Goal: Task Accomplishment & Management: Complete application form

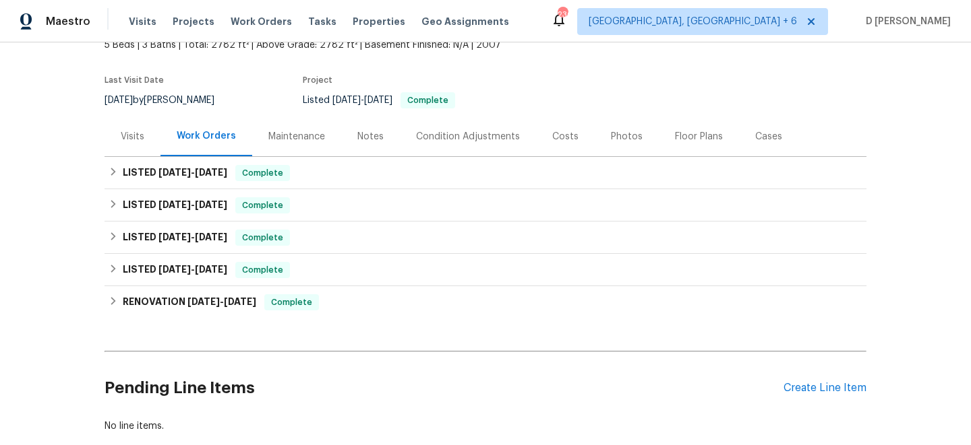
scroll to position [83, 0]
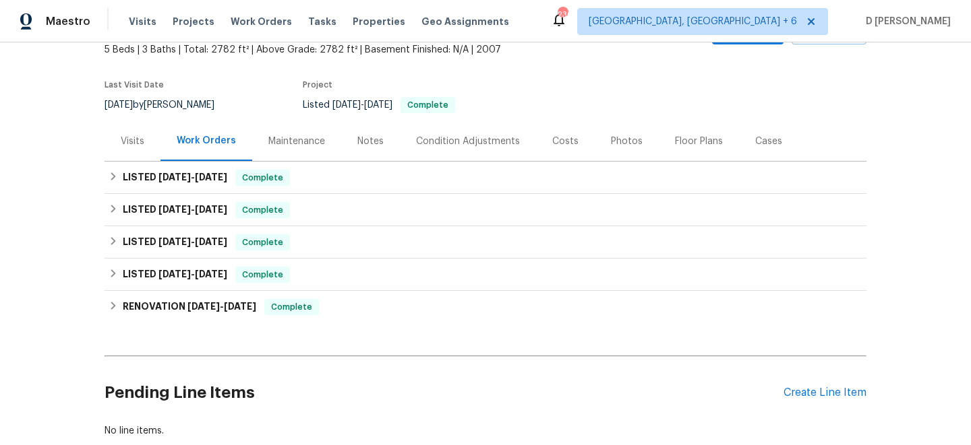
click at [135, 139] on div "Visits" at bounding box center [133, 141] width 24 height 13
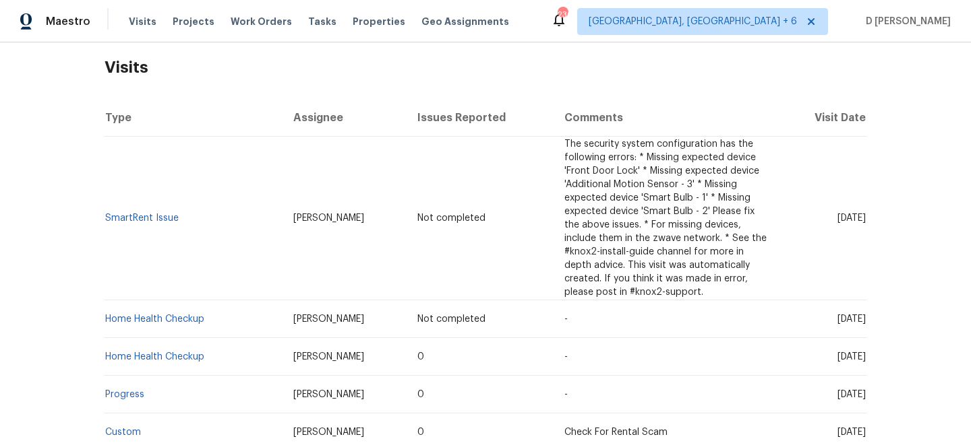
scroll to position [126, 0]
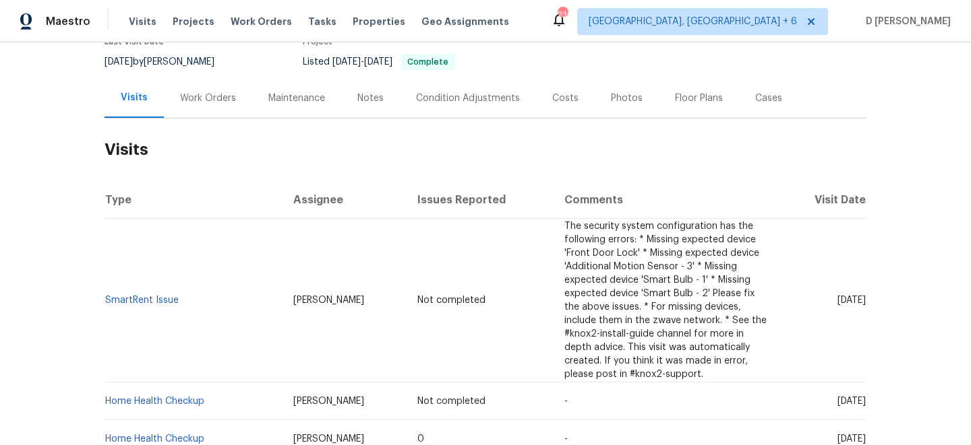
click at [199, 98] on div "Work Orders" at bounding box center [208, 98] width 56 height 13
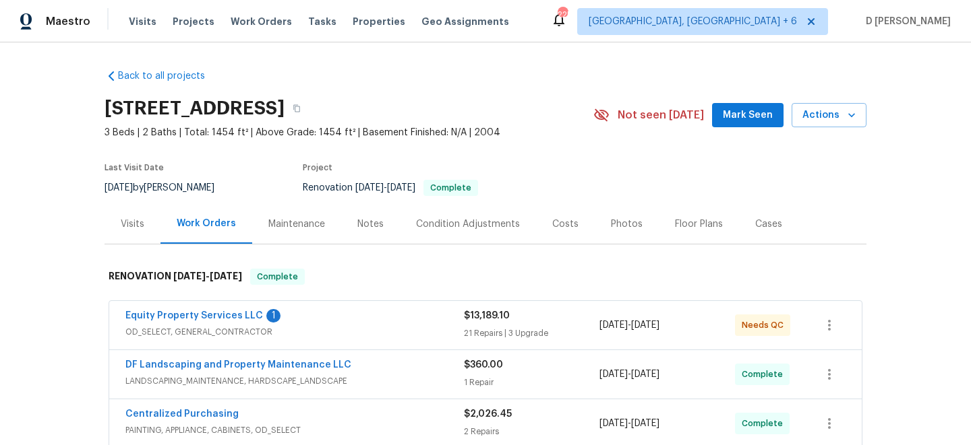
scroll to position [158, 0]
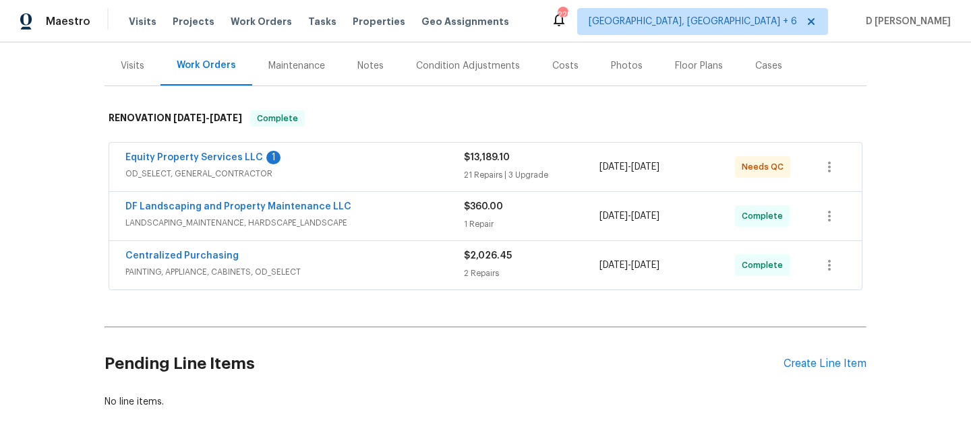
click at [121, 67] on div "Visits" at bounding box center [133, 65] width 24 height 13
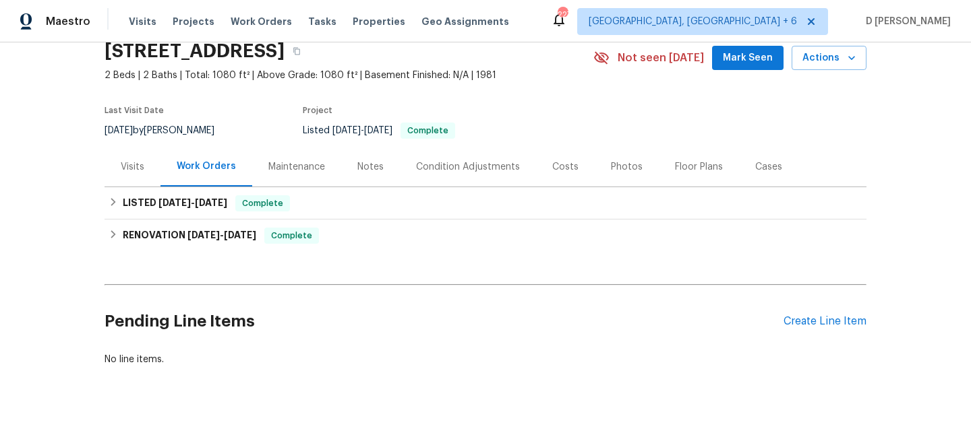
scroll to position [61, 0]
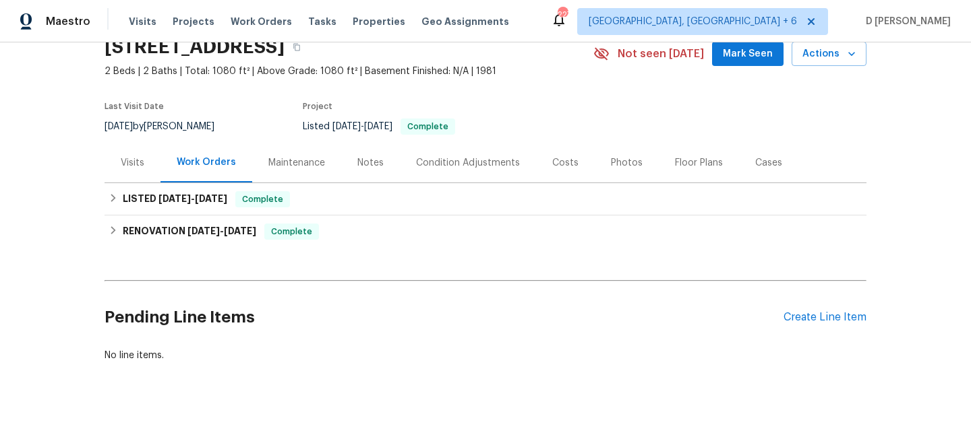
click at [135, 152] on div "Visits" at bounding box center [132, 163] width 56 height 40
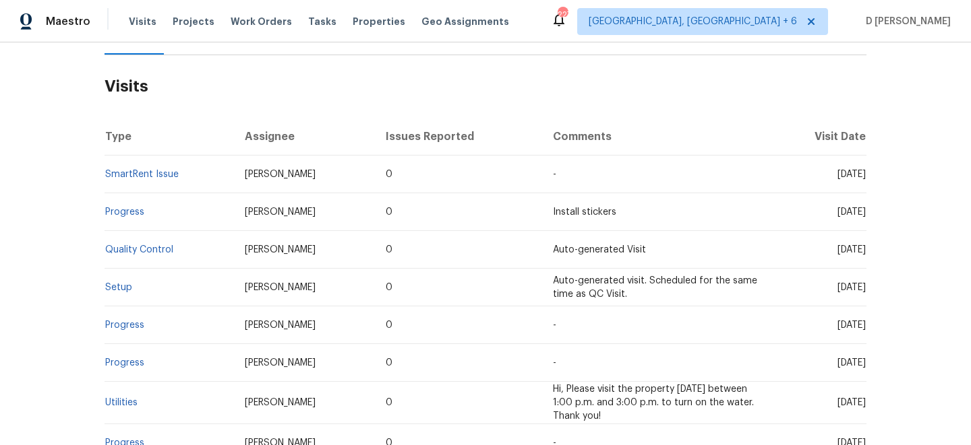
scroll to position [68, 0]
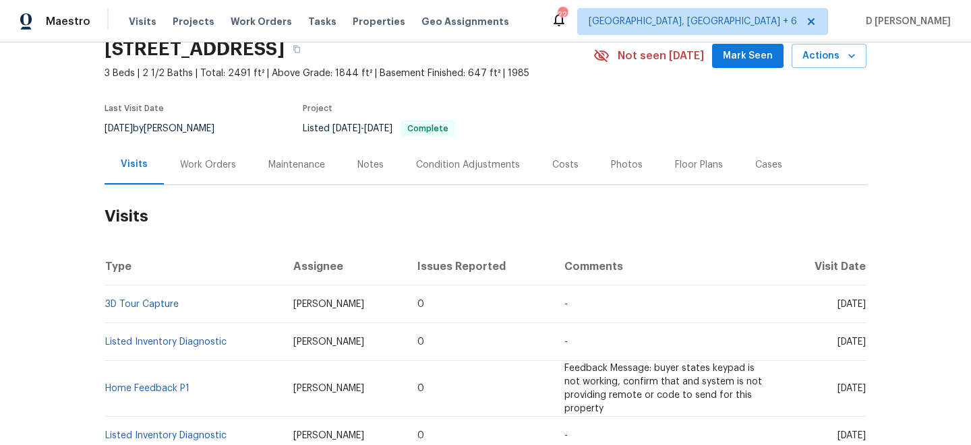
scroll to position [70, 0]
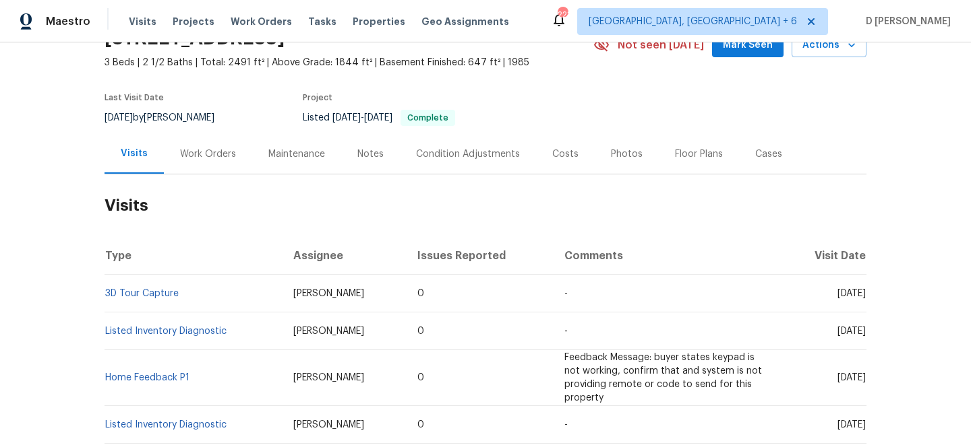
click at [205, 148] on div "Work Orders" at bounding box center [208, 154] width 56 height 13
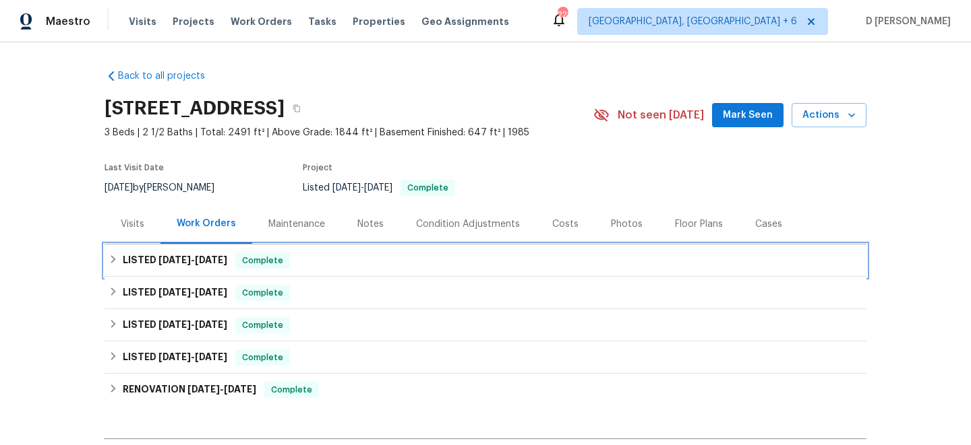
click at [112, 258] on icon at bounding box center [113, 259] width 9 height 9
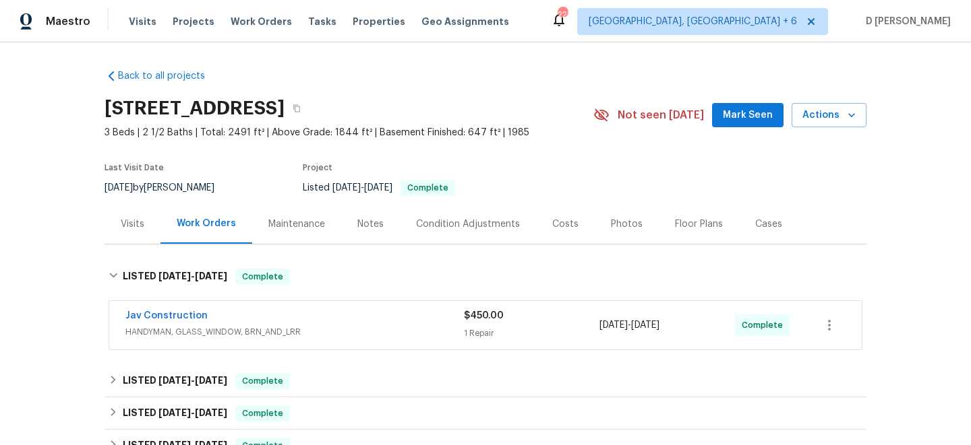
click at [336, 329] on span "HANDYMAN, GLASS_WINDOW, BRN_AND_LRR" at bounding box center [294, 332] width 338 height 13
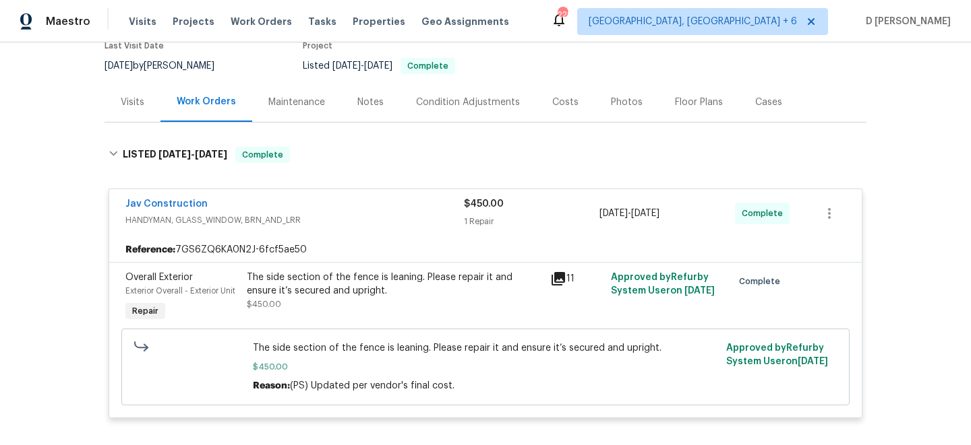
scroll to position [109, 0]
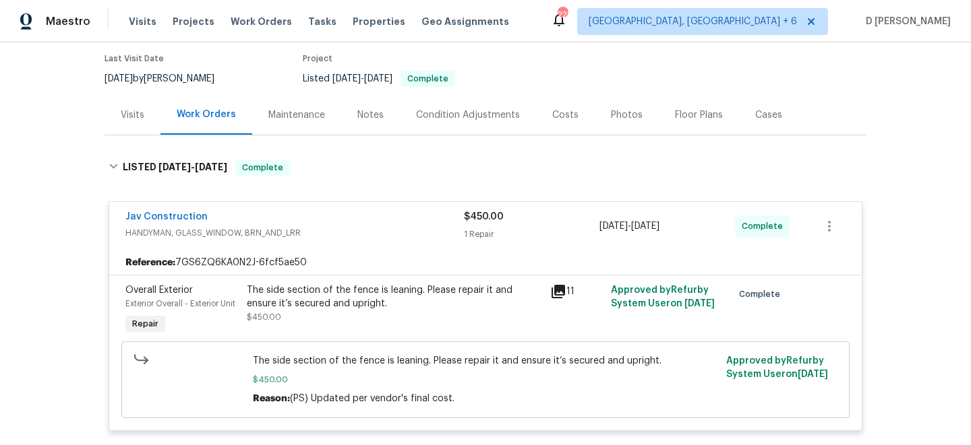
click at [128, 120] on div "Visits" at bounding box center [133, 115] width 24 height 13
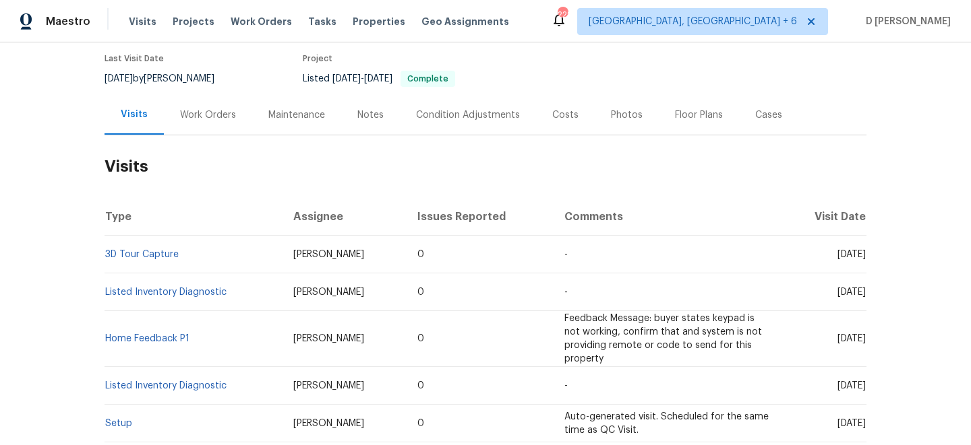
click at [200, 113] on div "Work Orders" at bounding box center [208, 115] width 56 height 13
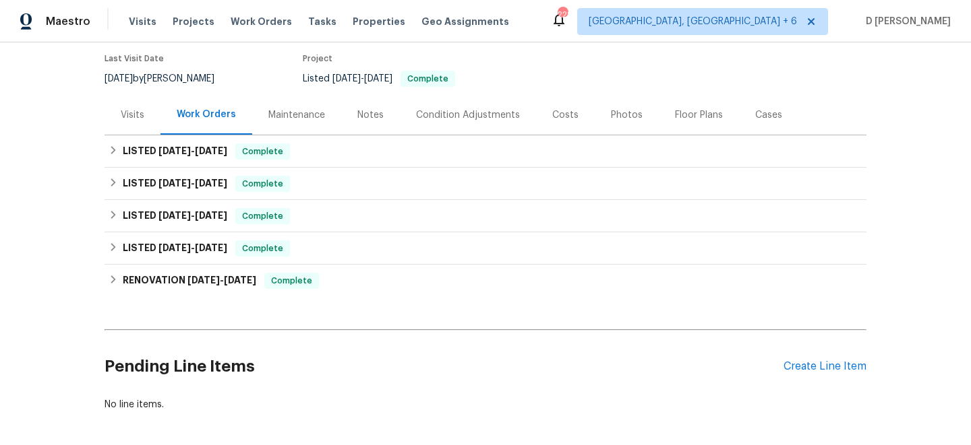
click at [142, 115] on div "Visits" at bounding box center [133, 115] width 24 height 13
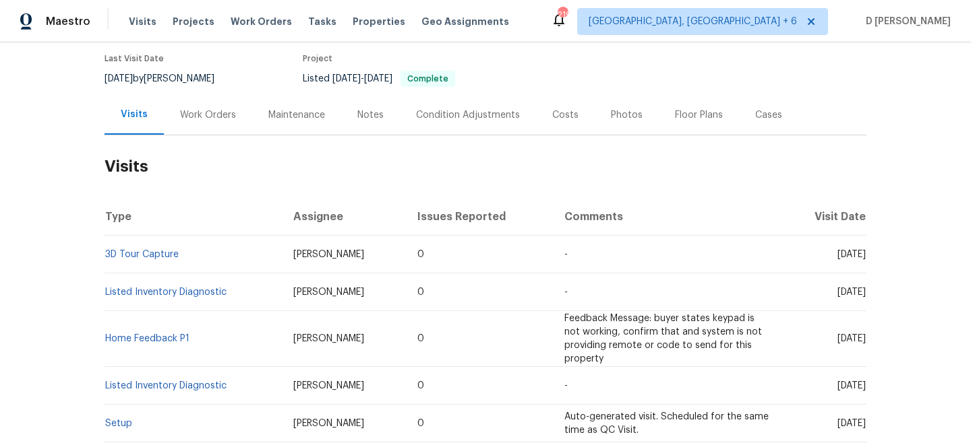
click at [191, 119] on div "Work Orders" at bounding box center [208, 115] width 56 height 13
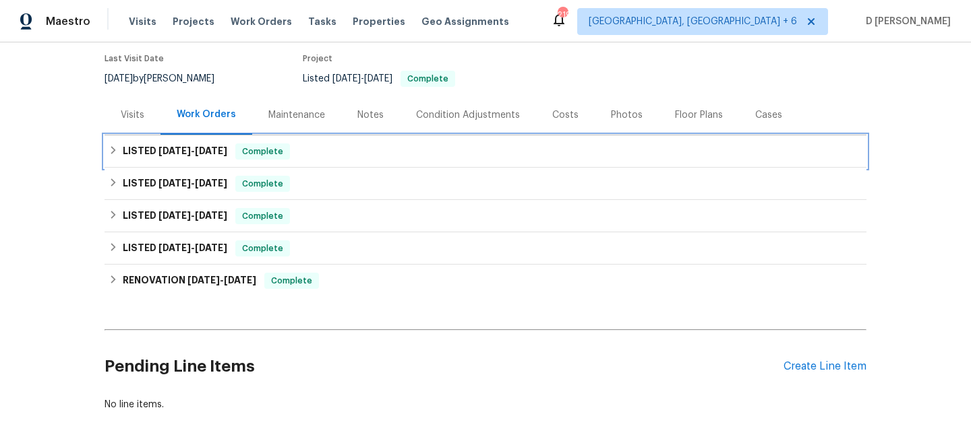
click at [117, 157] on div "LISTED 8/5/25 - 8/9/25 Complete" at bounding box center [485, 152] width 753 height 16
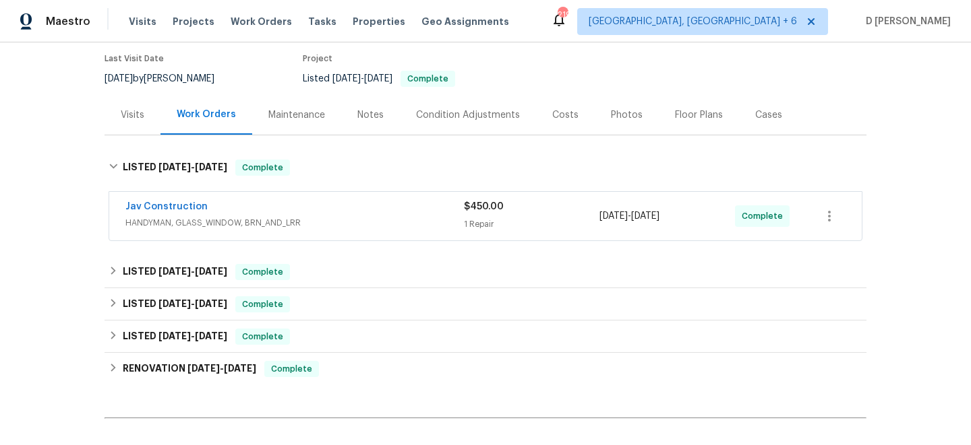
click at [138, 222] on span "HANDYMAN, GLASS_WINDOW, BRN_AND_LRR" at bounding box center [294, 222] width 338 height 13
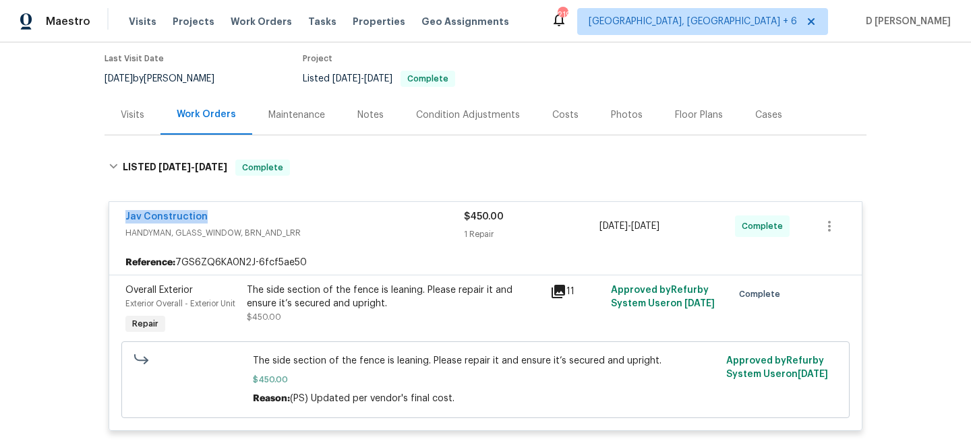
drag, startPoint x: 119, startPoint y: 217, endPoint x: 256, endPoint y: 217, distance: 136.8
click at [256, 217] on div "Jav Construction HANDYMAN, GLASS_WINDOW, BRN_AND_LRR $450.00 1 Repair 8/7/2025 …" at bounding box center [485, 226] width 752 height 49
copy link "Jav Construction"
click at [133, 119] on div "Visits" at bounding box center [133, 115] width 24 height 13
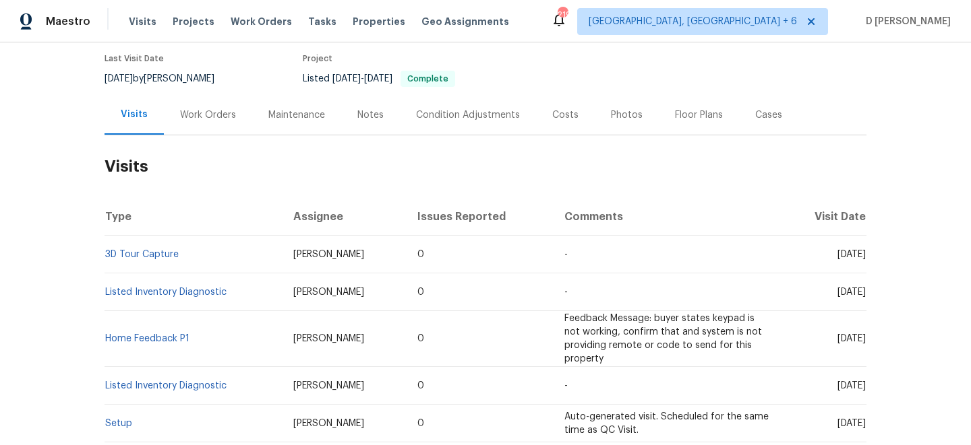
scroll to position [152, 0]
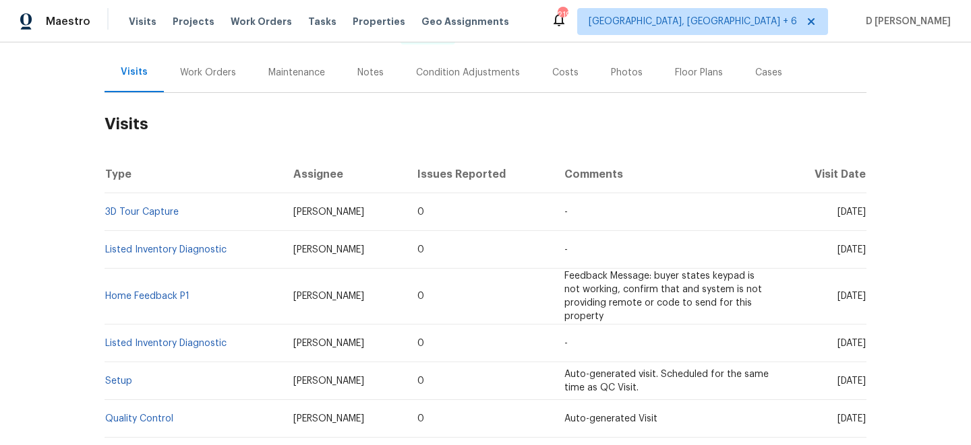
click at [755, 72] on div "Cases" at bounding box center [768, 72] width 27 height 13
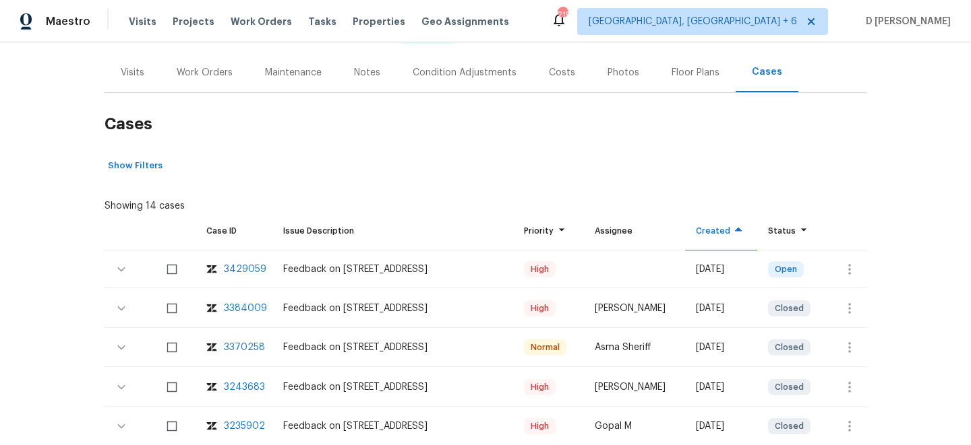
scroll to position [261, 0]
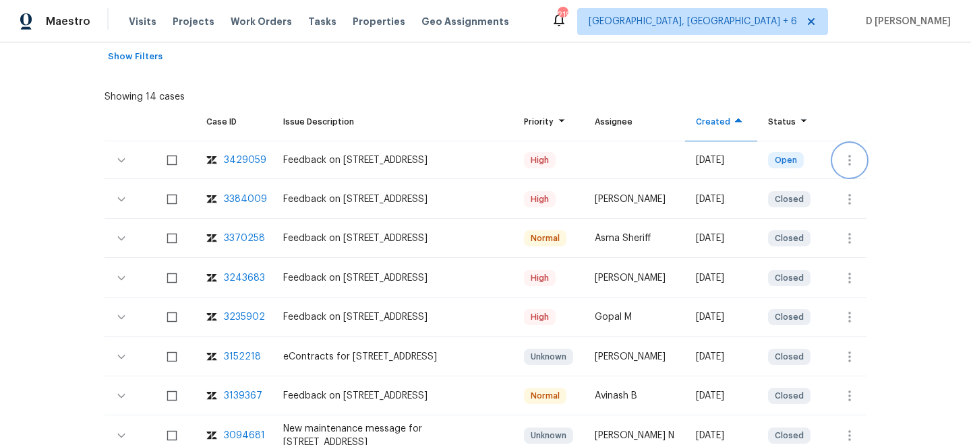
click at [854, 151] on button "button" at bounding box center [849, 160] width 32 height 32
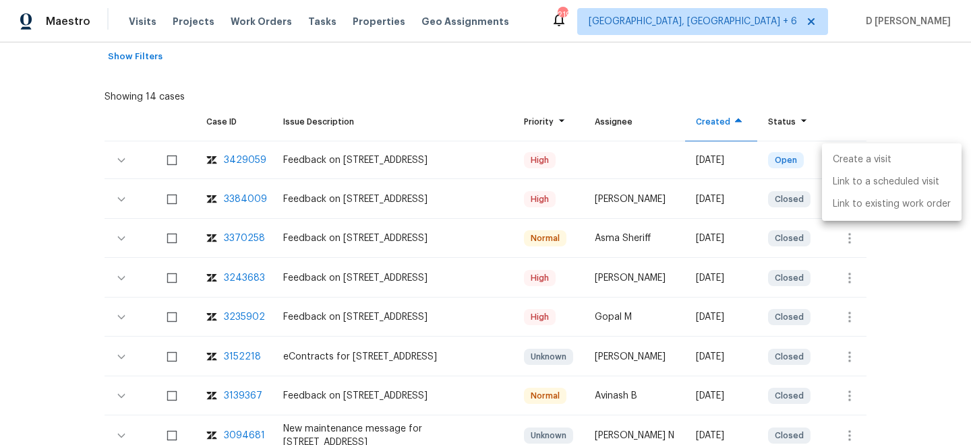
click at [857, 162] on li "Create a visit" at bounding box center [892, 160] width 140 height 22
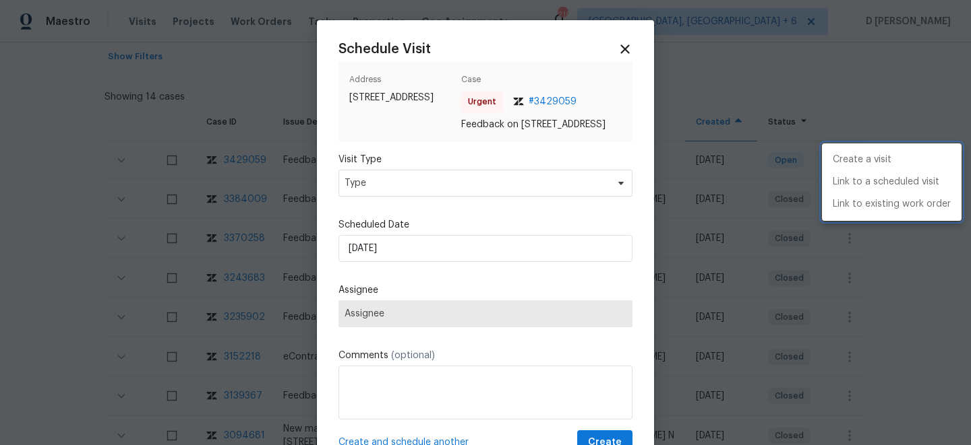
click at [427, 199] on div at bounding box center [485, 222] width 971 height 445
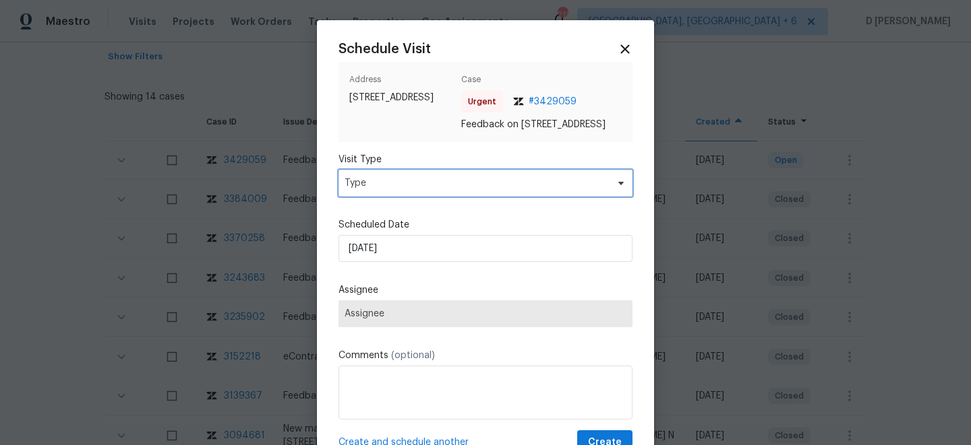
click at [417, 190] on span "Type" at bounding box center [475, 183] width 262 height 13
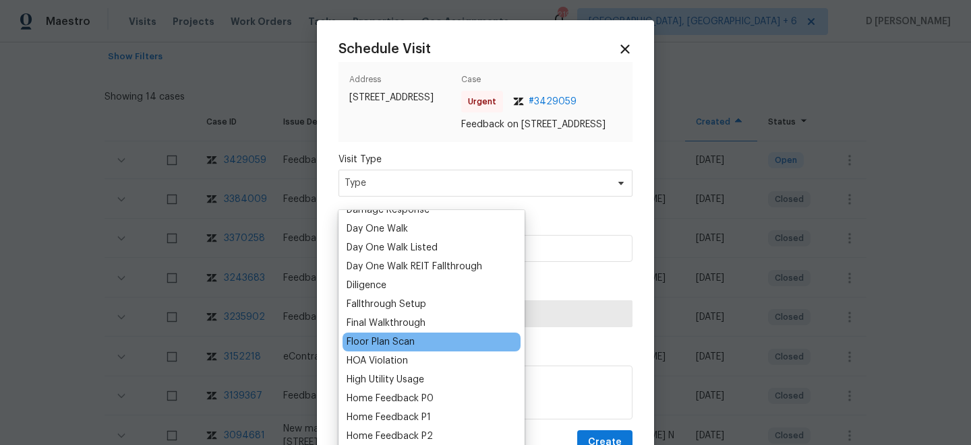
scroll to position [283, 0]
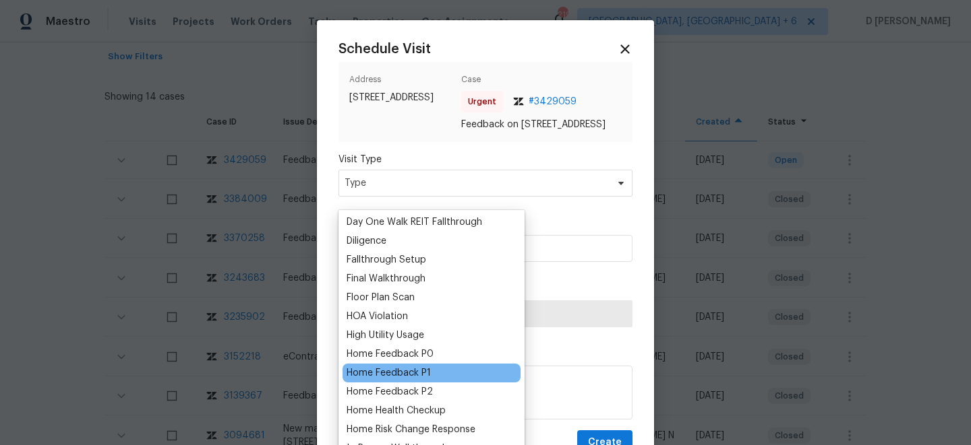
click at [419, 373] on div "Home Feedback P1" at bounding box center [388, 373] width 84 height 13
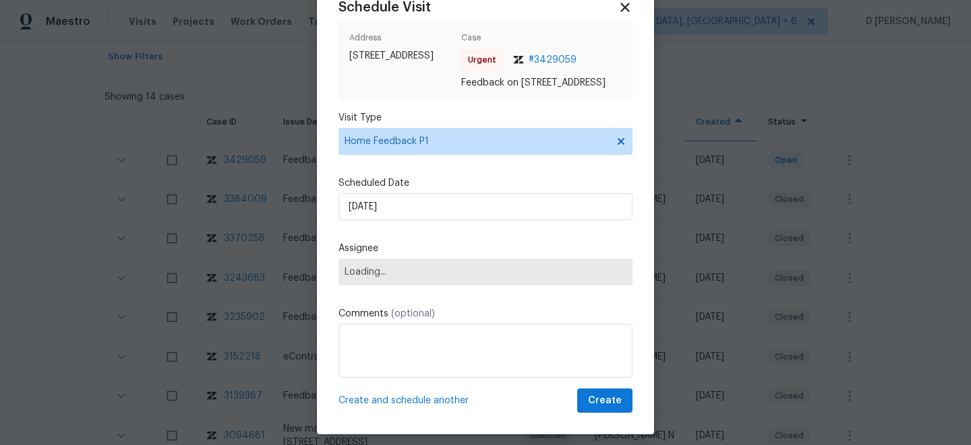
scroll to position [60, 0]
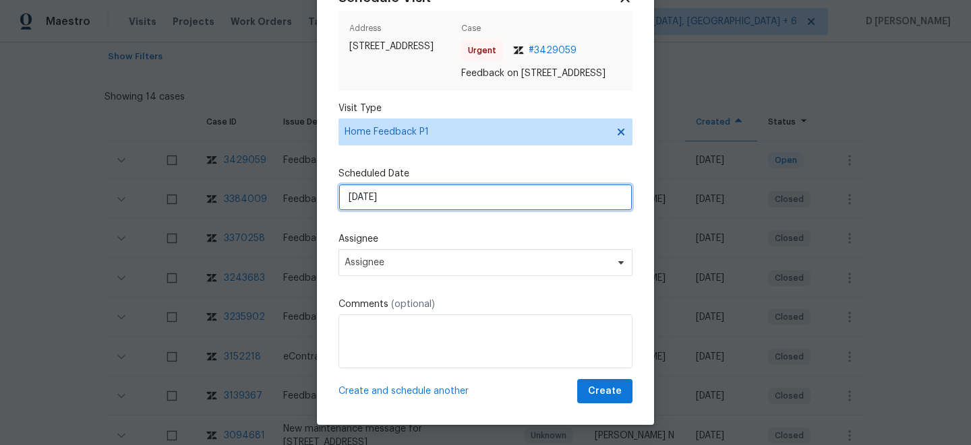
click at [454, 206] on input "20/08/2025" at bounding box center [485, 197] width 294 height 27
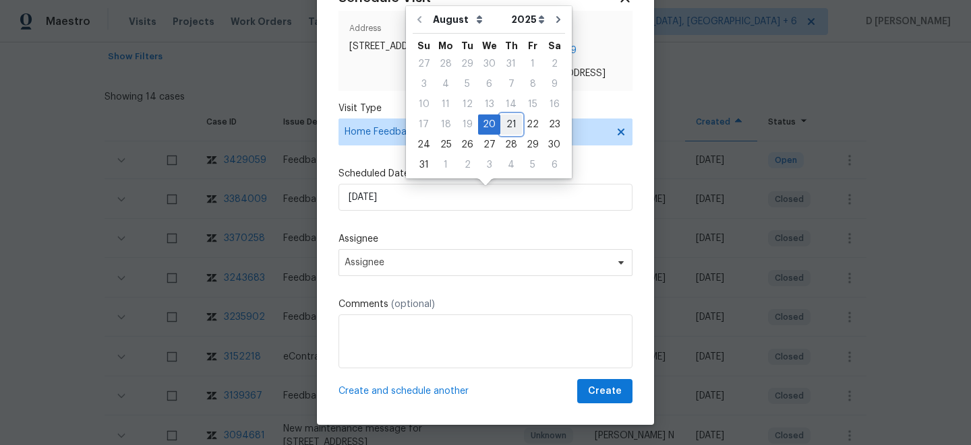
click at [501, 123] on div "21" at bounding box center [511, 124] width 22 height 19
type input "21/08/2025"
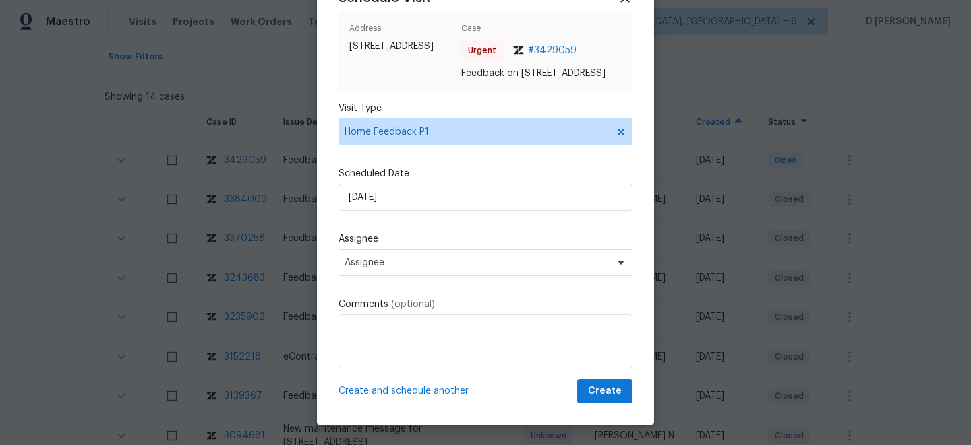
scroll to position [65, 0]
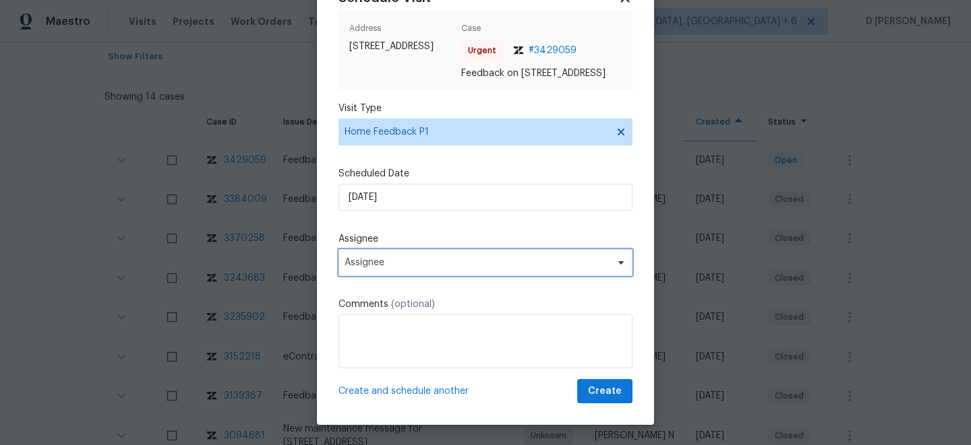
click at [462, 256] on span "Assignee" at bounding box center [485, 262] width 294 height 27
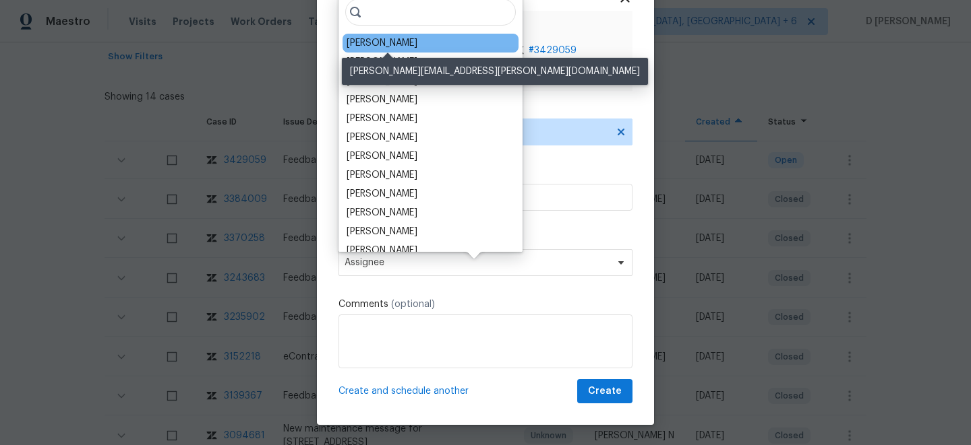
click at [398, 48] on div "Andrew McCuskey" at bounding box center [381, 42] width 71 height 13
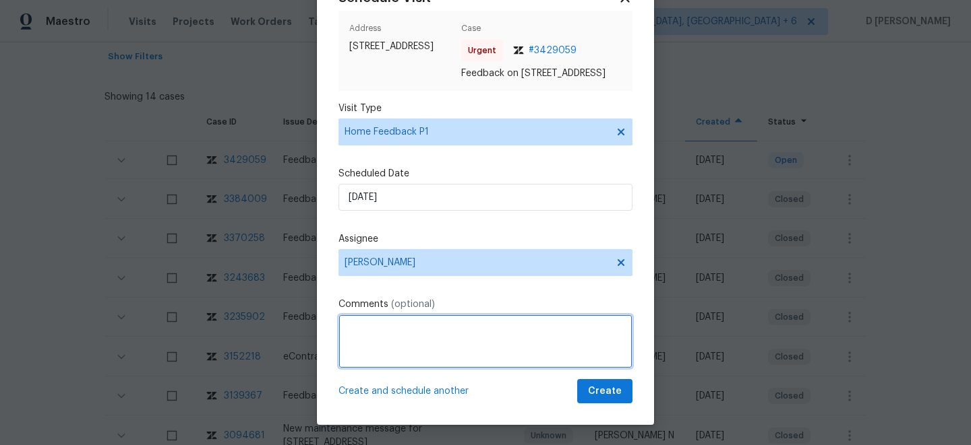
click at [418, 355] on textarea at bounding box center [485, 342] width 294 height 54
paste textarea "looking for something without a lot of repairs. the backyard drainage, fence we…"
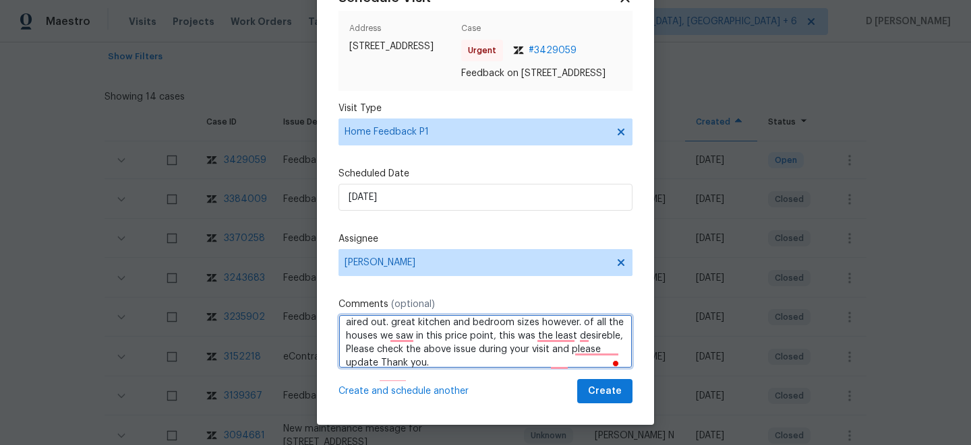
scroll to position [69, 0]
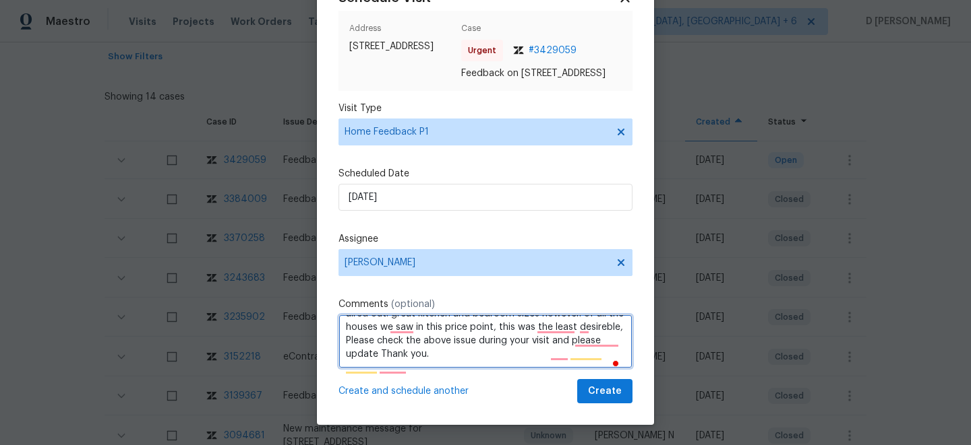
type textarea "Hello Team, Received a feedback from the customer stated that looking for somet…"
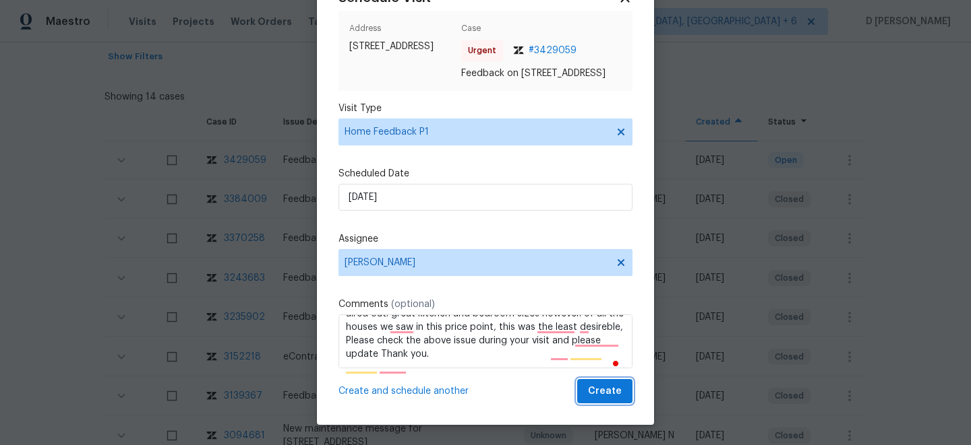
click at [605, 394] on span "Create" at bounding box center [605, 391] width 34 height 17
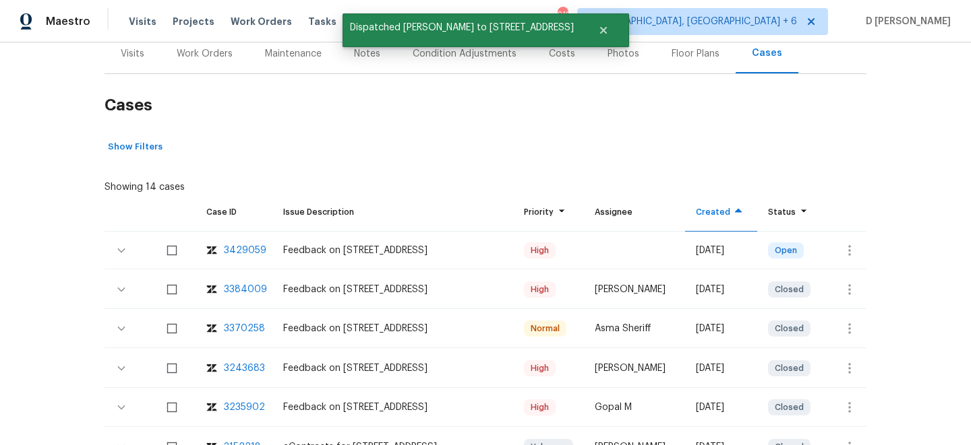
scroll to position [160, 0]
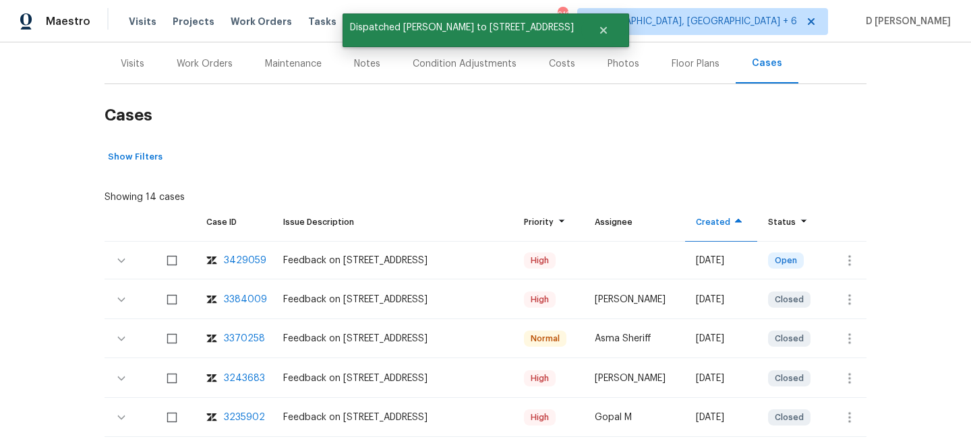
click at [133, 60] on div "Visits" at bounding box center [133, 63] width 24 height 13
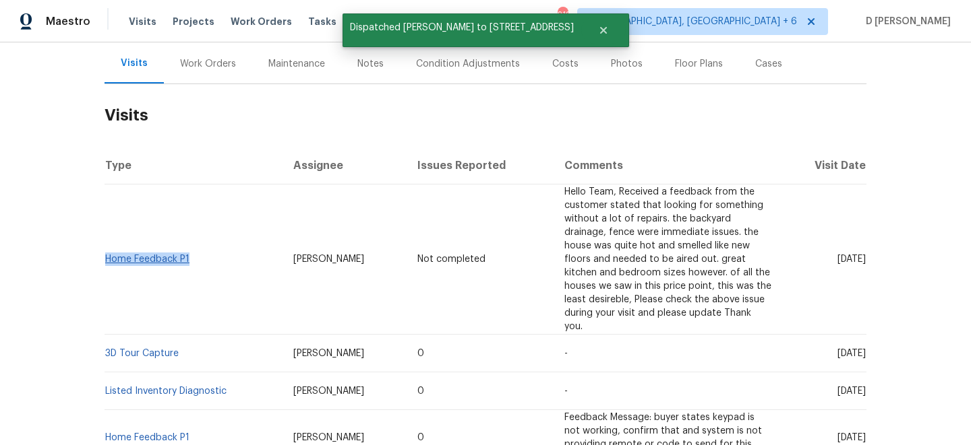
drag, startPoint x: 199, startPoint y: 253, endPoint x: 106, endPoint y: 251, distance: 93.0
click at [106, 251] on td "Home Feedback P1" at bounding box center [193, 260] width 178 height 150
copy link "Home Feedback P1"
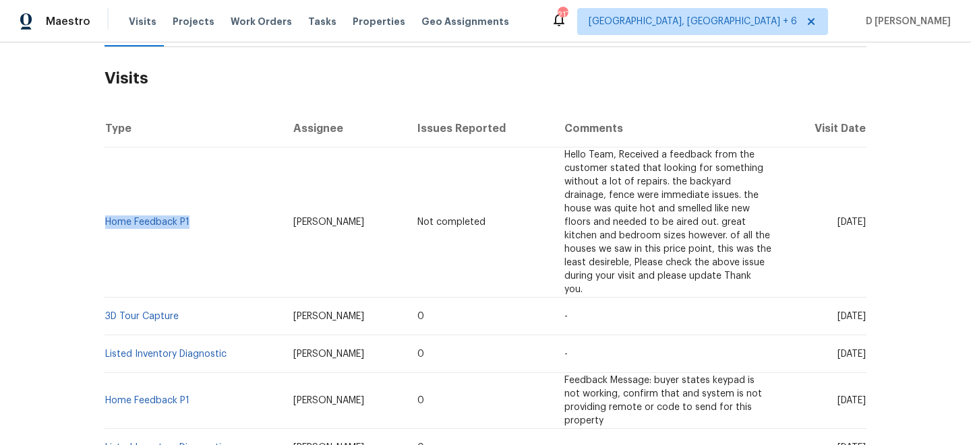
scroll to position [203, 0]
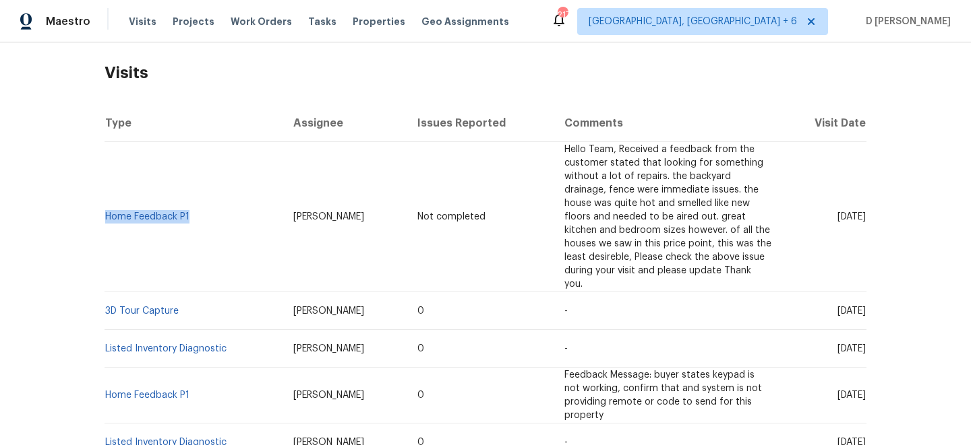
drag, startPoint x: 815, startPoint y: 299, endPoint x: 838, endPoint y: 297, distance: 23.0
click at [838, 307] on span "Wed, Jul 02 2025" at bounding box center [851, 311] width 28 height 9
copy span "Jul 02"
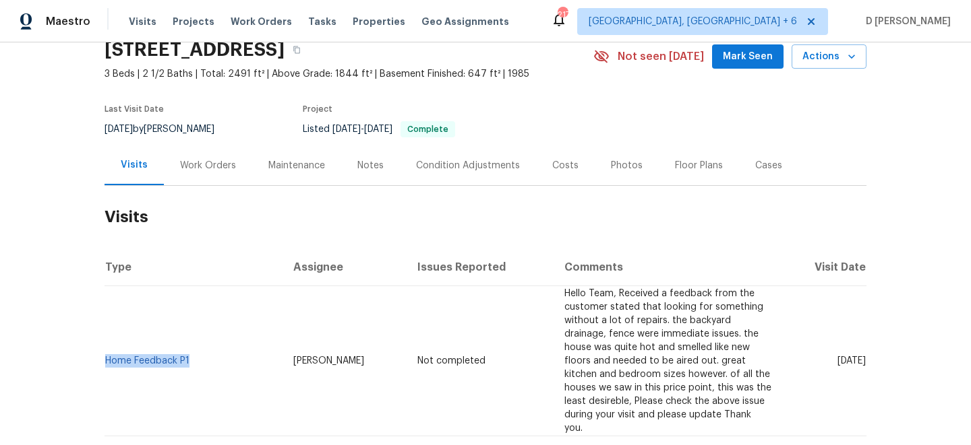
scroll to position [47, 0]
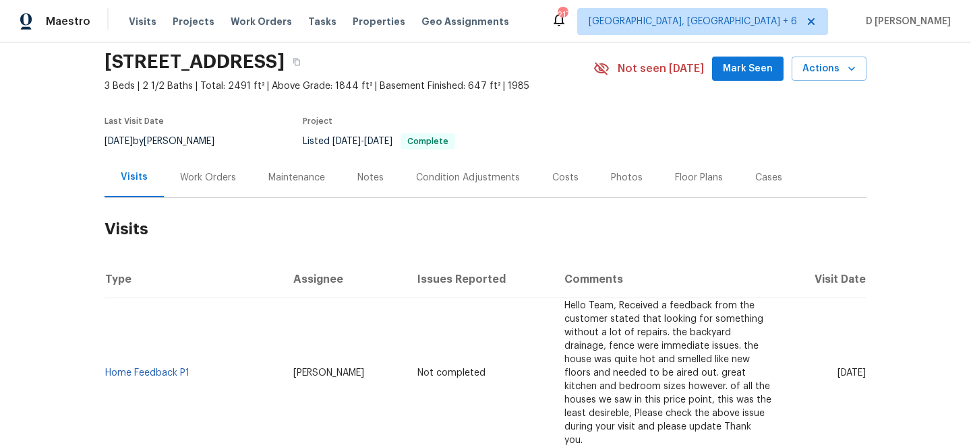
click at [215, 189] on div "Work Orders" at bounding box center [208, 178] width 88 height 40
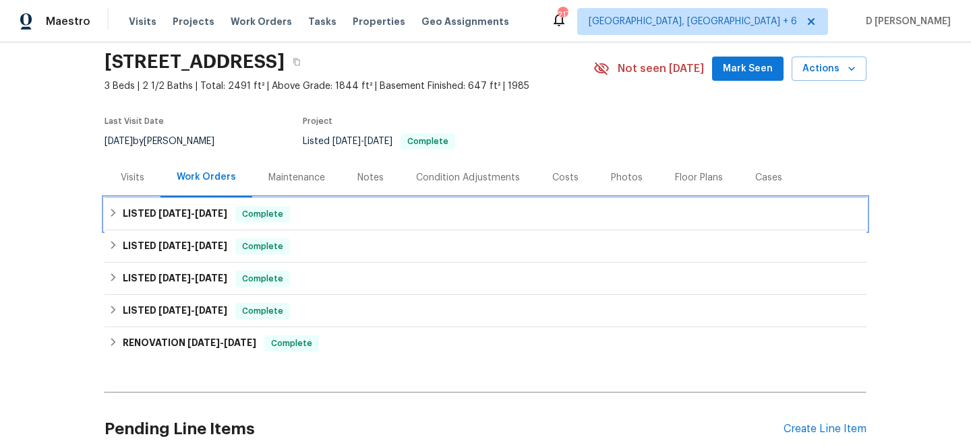
click at [111, 218] on div "LISTED 8/5/25 - 8/9/25 Complete" at bounding box center [485, 214] width 753 height 16
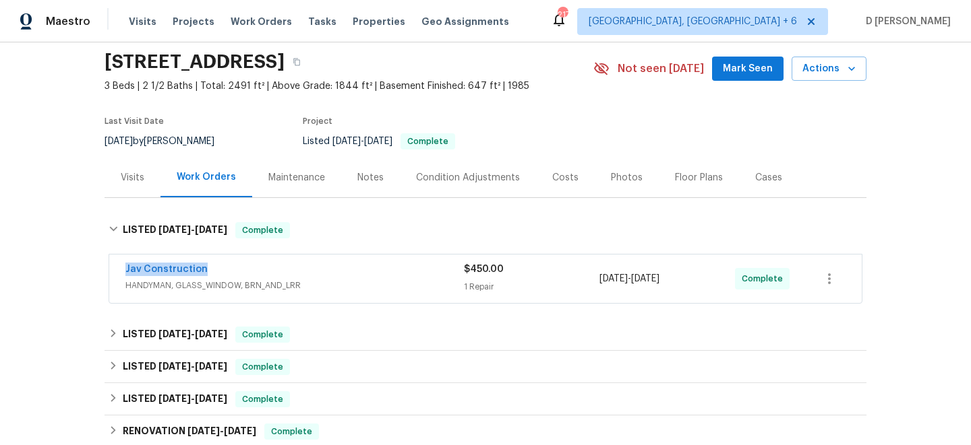
drag, startPoint x: 115, startPoint y: 271, endPoint x: 244, endPoint y: 271, distance: 129.4
click at [244, 271] on div "Jav Construction HANDYMAN, GLASS_WINDOW, BRN_AND_LRR $450.00 1 Repair 8/7/2025 …" at bounding box center [485, 279] width 752 height 49
copy link "Jav Construction"
click at [121, 174] on div "Visits" at bounding box center [133, 177] width 24 height 13
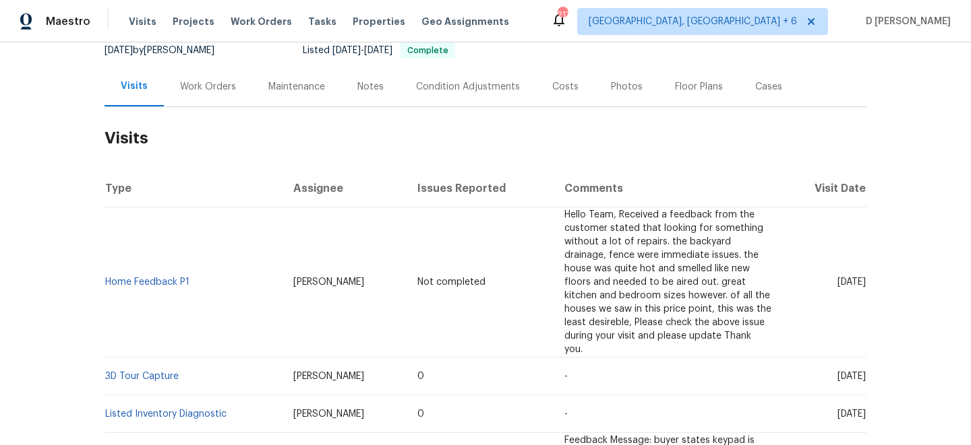
scroll to position [181, 0]
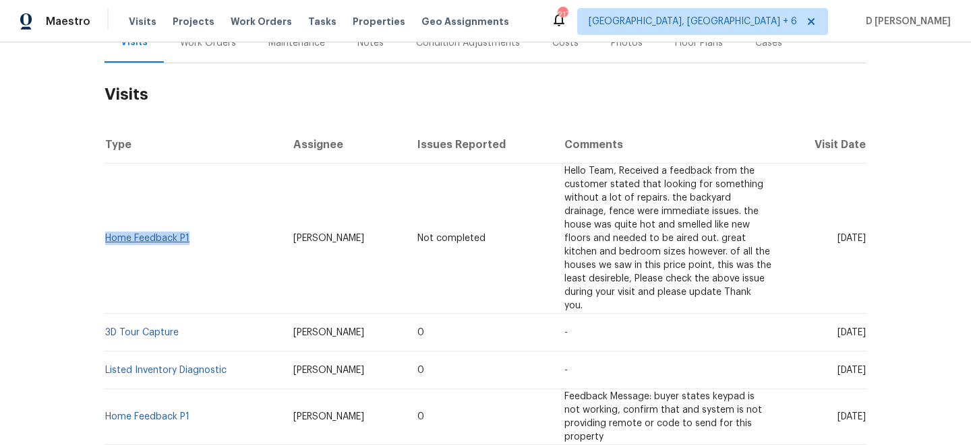
drag, startPoint x: 194, startPoint y: 230, endPoint x: 106, endPoint y: 229, distance: 88.3
click at [106, 229] on td "Home Feedback P1" at bounding box center [193, 239] width 178 height 150
copy link "Home Feedback P1"
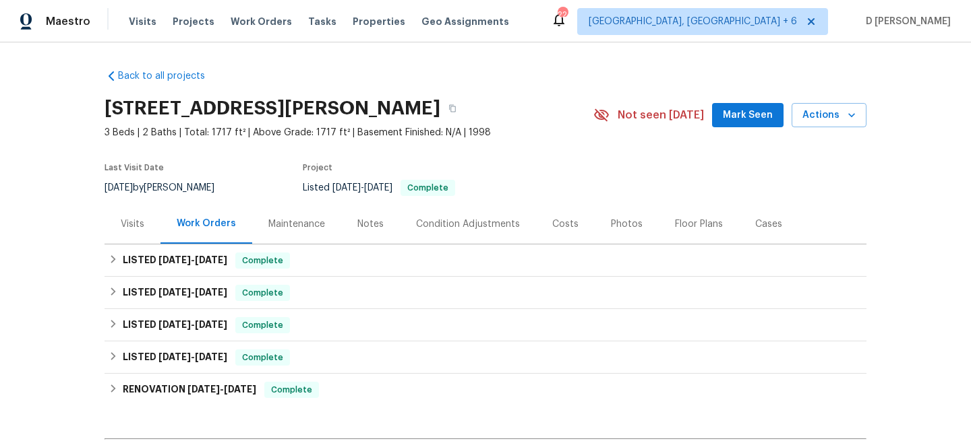
scroll to position [133, 0]
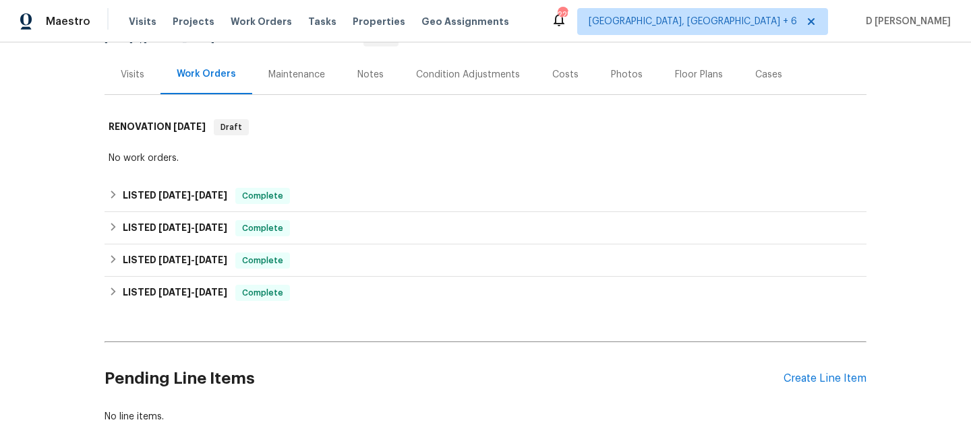
scroll to position [142, 0]
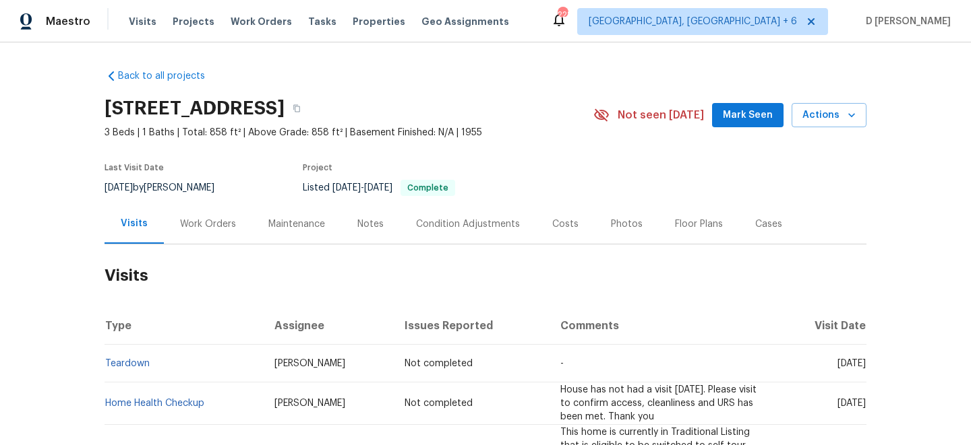
click at [218, 224] on div "Work Orders" at bounding box center [208, 224] width 56 height 13
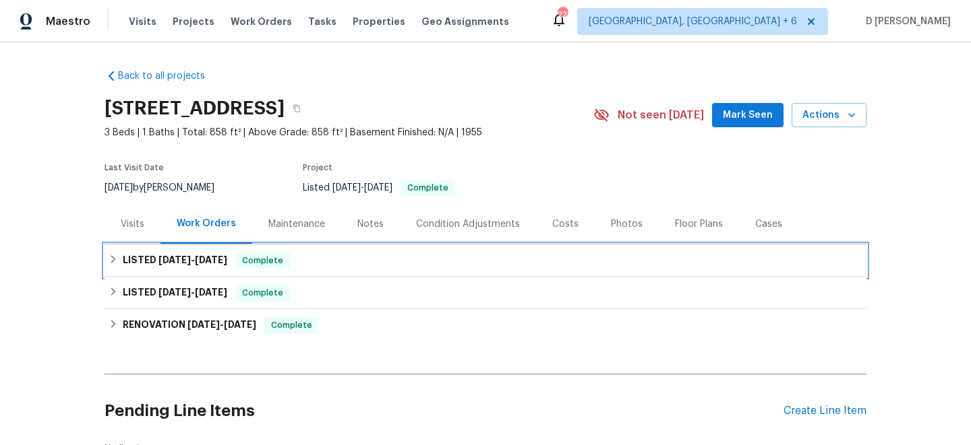
click at [119, 255] on div "LISTED [DATE] - [DATE] Complete" at bounding box center [485, 261] width 753 height 16
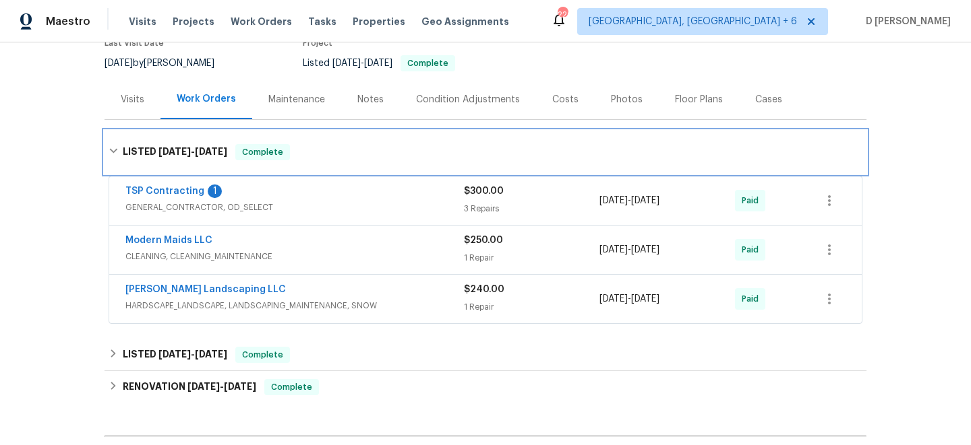
scroll to position [126, 0]
